Goal: Task Accomplishment & Management: Complete application form

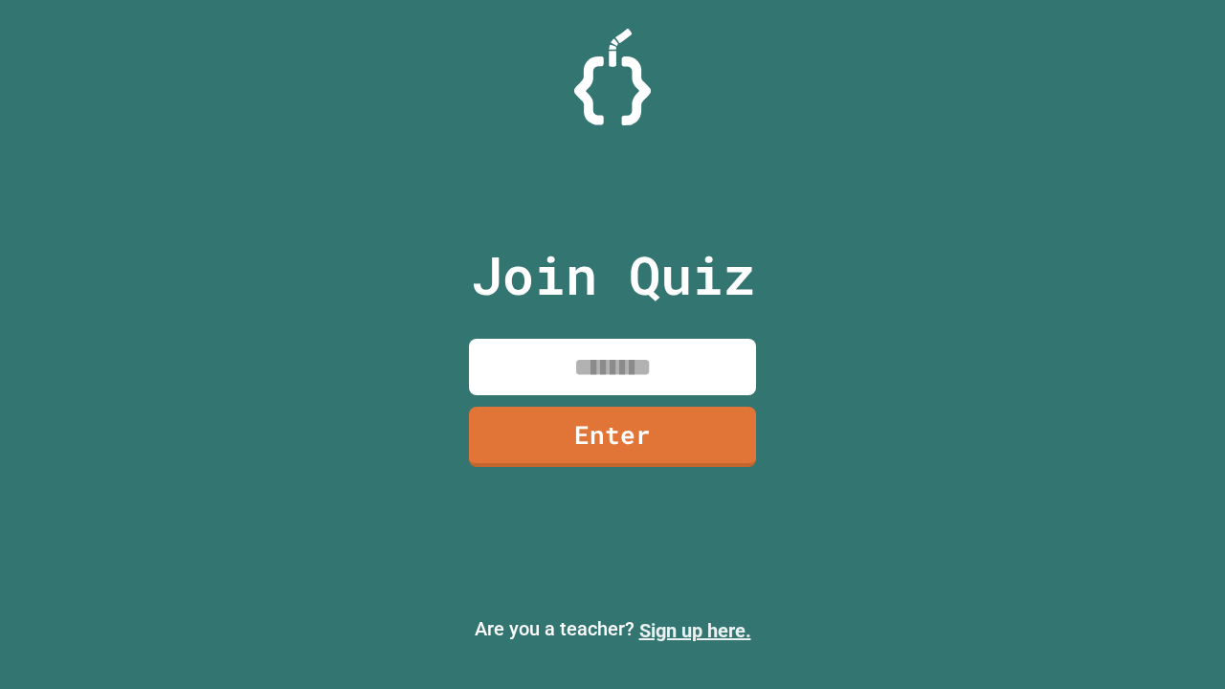
click at [695, 631] on link "Sign up here." at bounding box center [696, 630] width 112 height 23
